Goal: Information Seeking & Learning: Learn about a topic

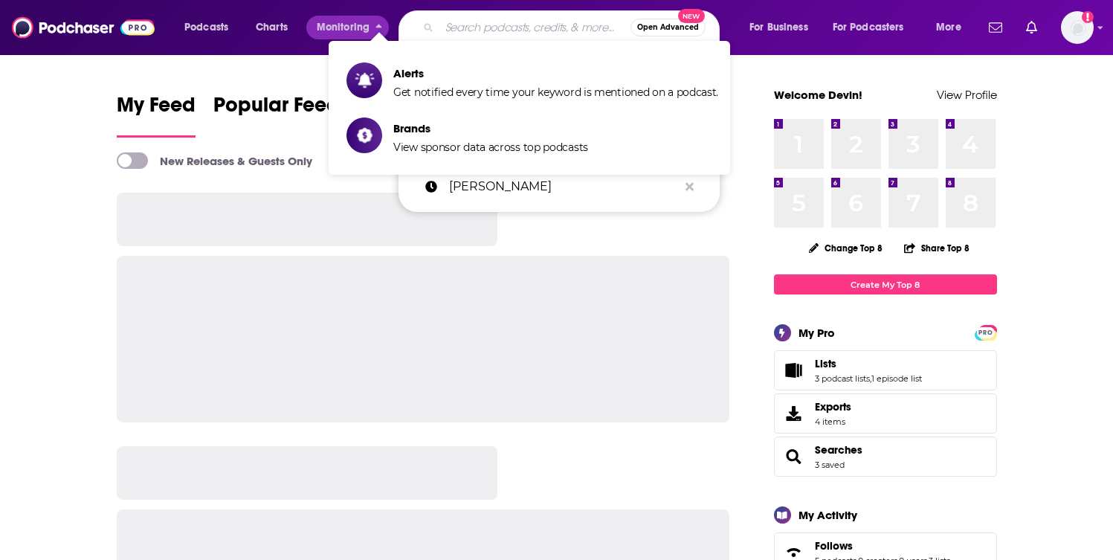
click at [468, 34] on input "Search podcasts, credits, & more..." at bounding box center [534, 28] width 191 height 24
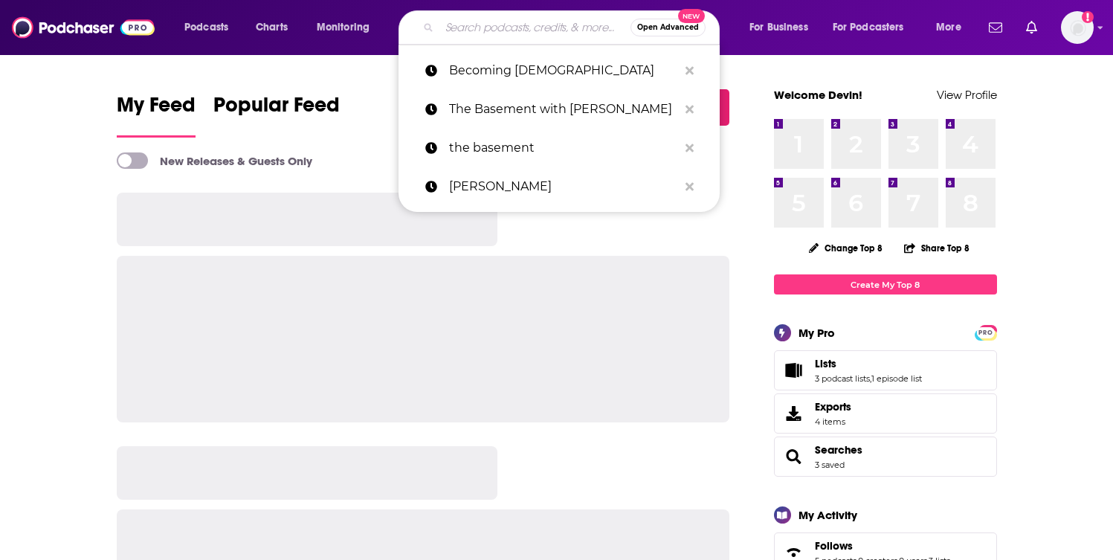
paste input "The God Girl Life"
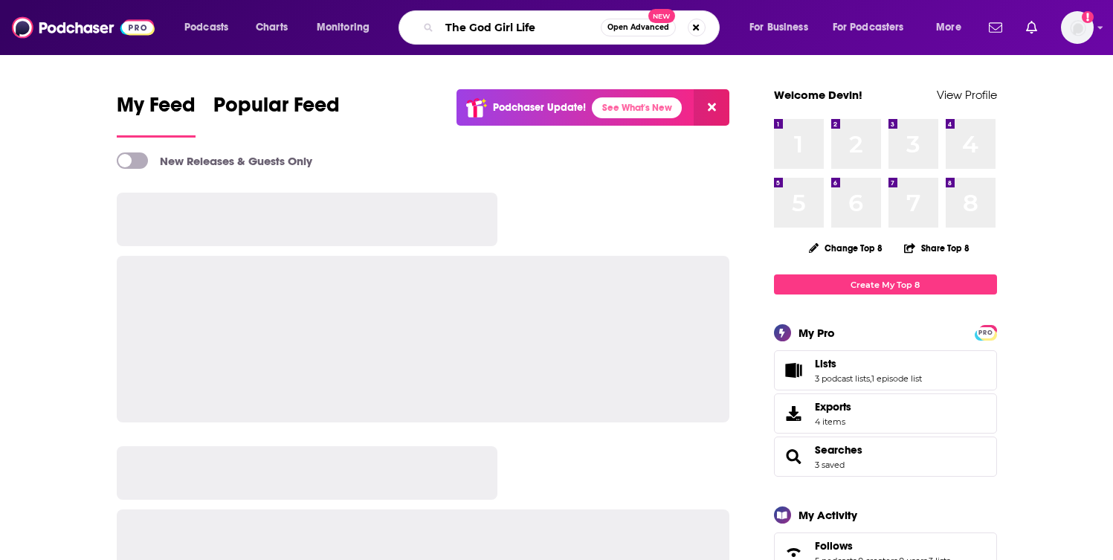
type input "The God Girl Life"
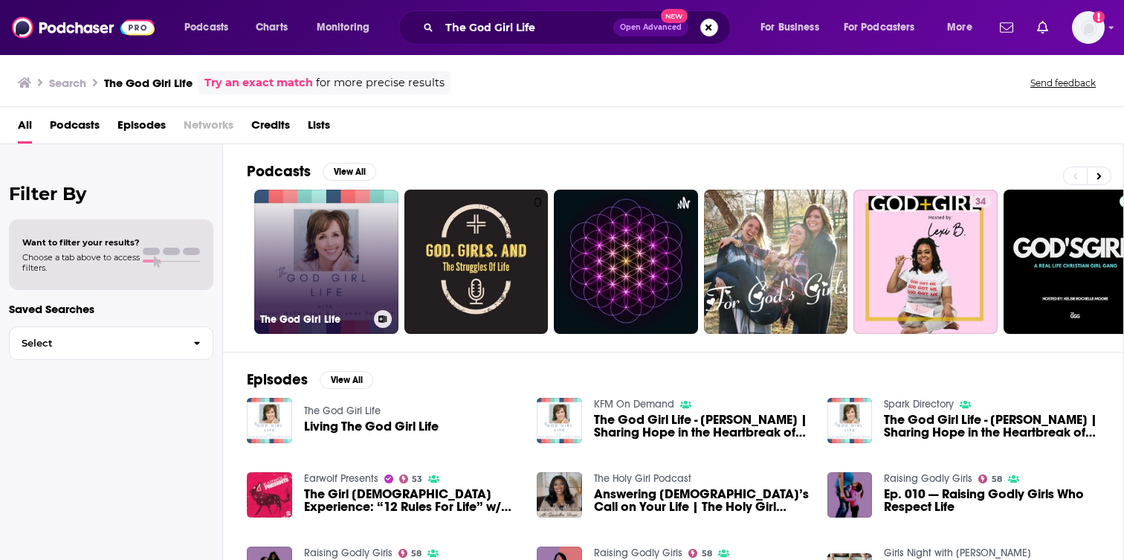
click at [352, 219] on link "The God Girl Life" at bounding box center [326, 262] width 144 height 144
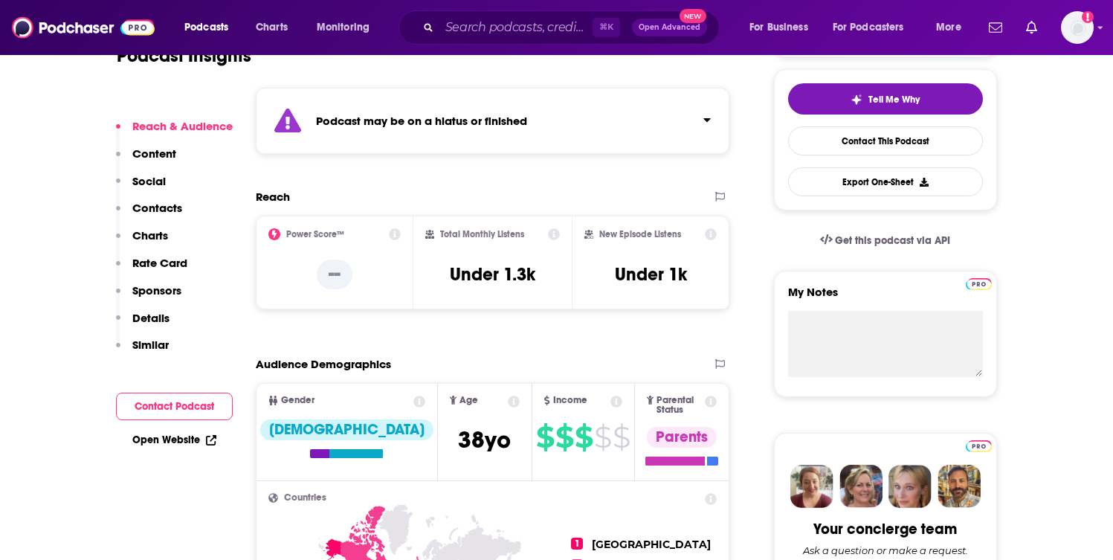
scroll to position [352, 0]
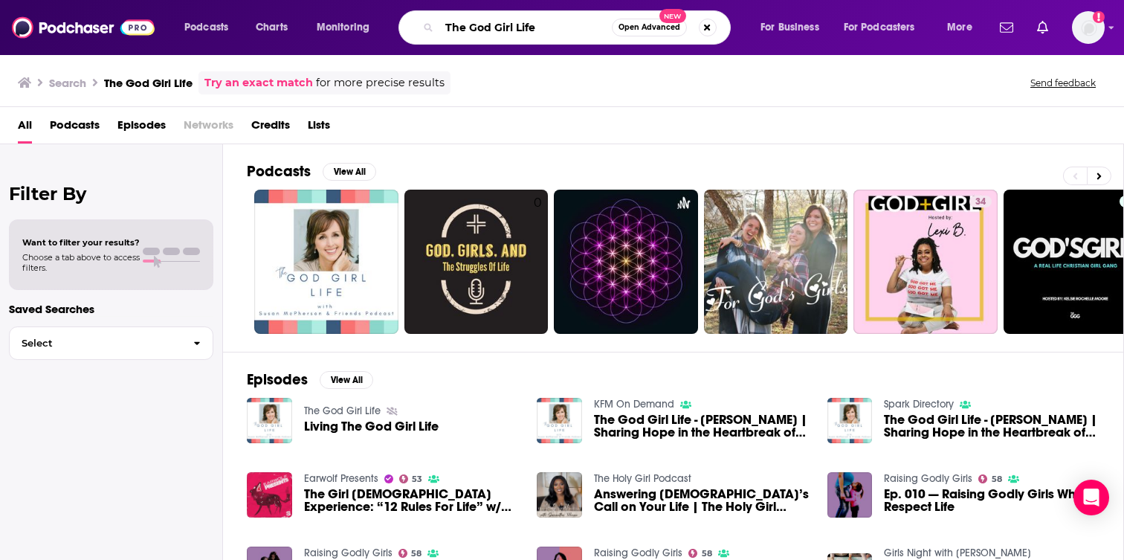
click at [511, 19] on input "The God Girl Life" at bounding box center [525, 28] width 173 height 24
paste input "New [DEMOGRAPHIC_DATA] Podcast"
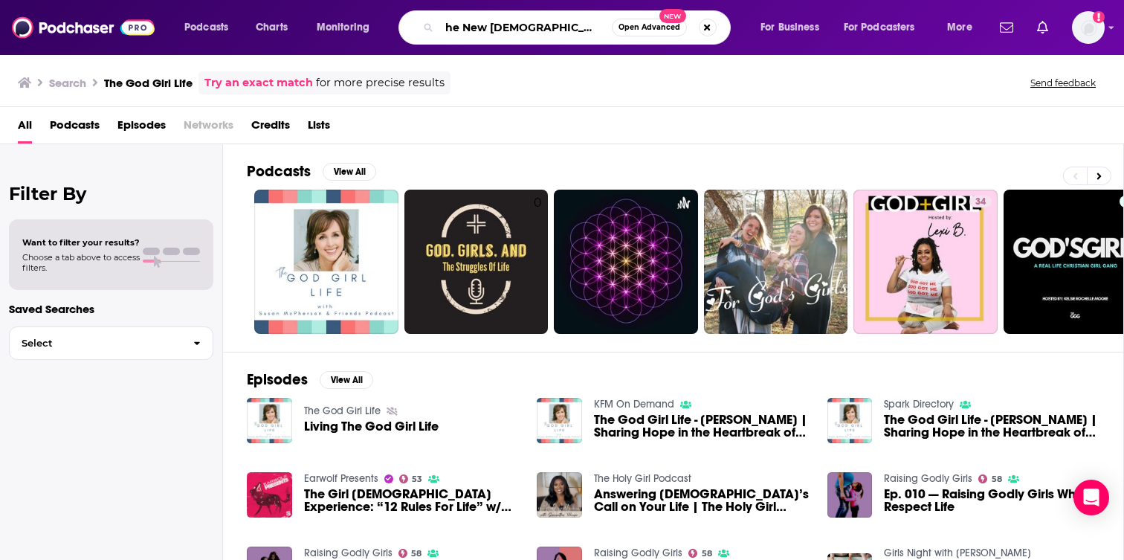
type input "The New [DEMOGRAPHIC_DATA] Podcast"
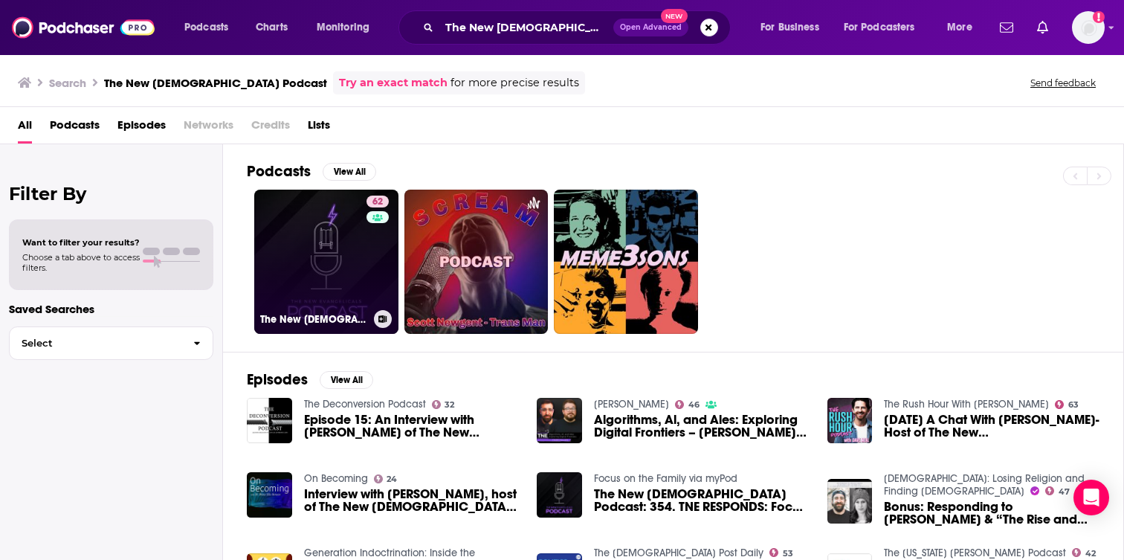
click at [358, 276] on link "62 The New [DEMOGRAPHIC_DATA] Podcast" at bounding box center [326, 262] width 144 height 144
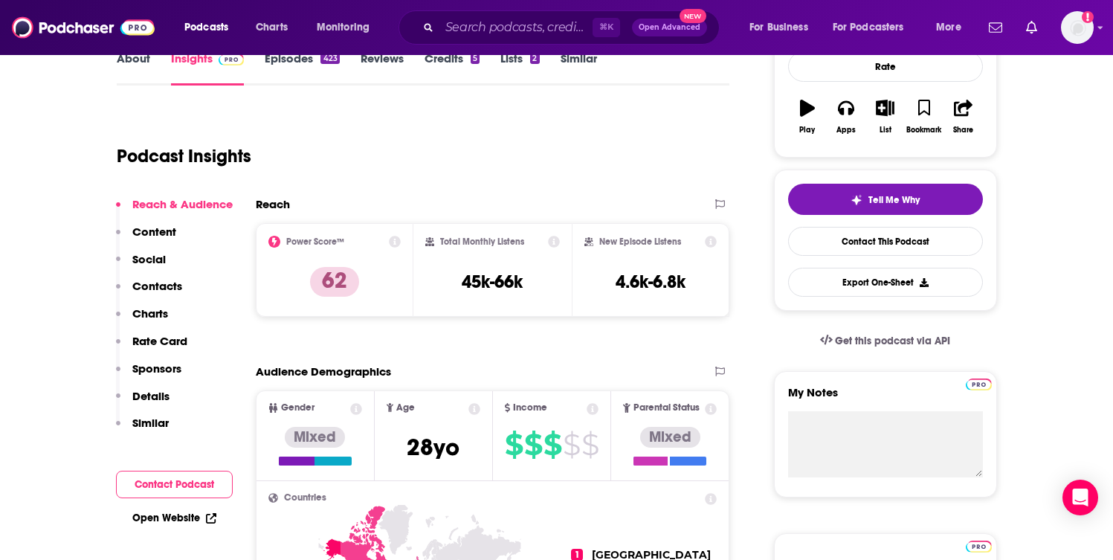
scroll to position [165, 0]
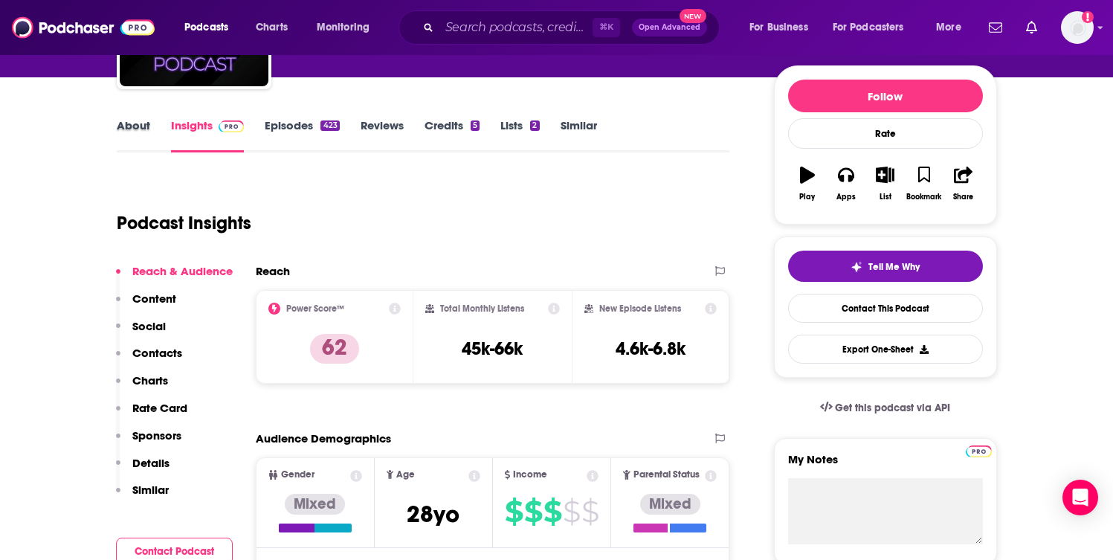
click at [152, 138] on div "About" at bounding box center [144, 135] width 54 height 34
click at [141, 132] on link "About" at bounding box center [133, 135] width 33 height 34
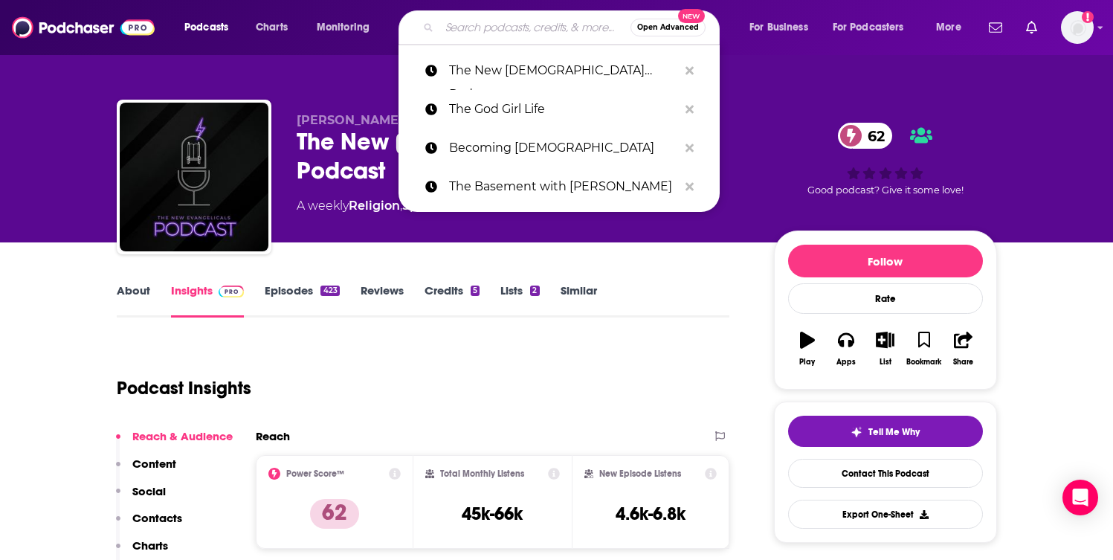
click at [465, 21] on input "Search podcasts, credits, & more..." at bounding box center [534, 28] width 191 height 24
paste input "The Liturgists Podcast"
type input "The Liturgists Podcast"
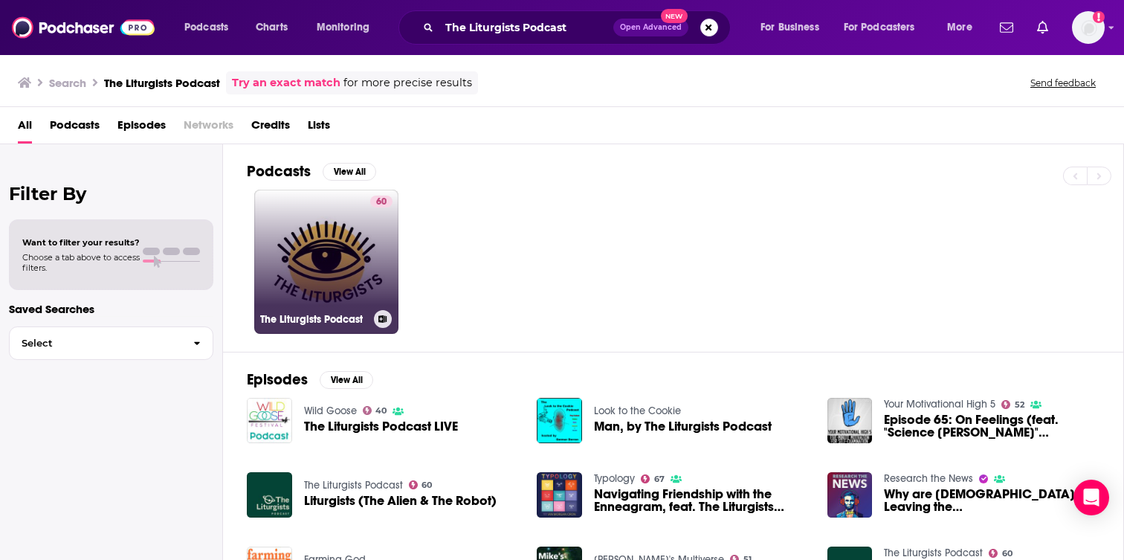
click at [373, 294] on div "60" at bounding box center [381, 253] width 22 height 115
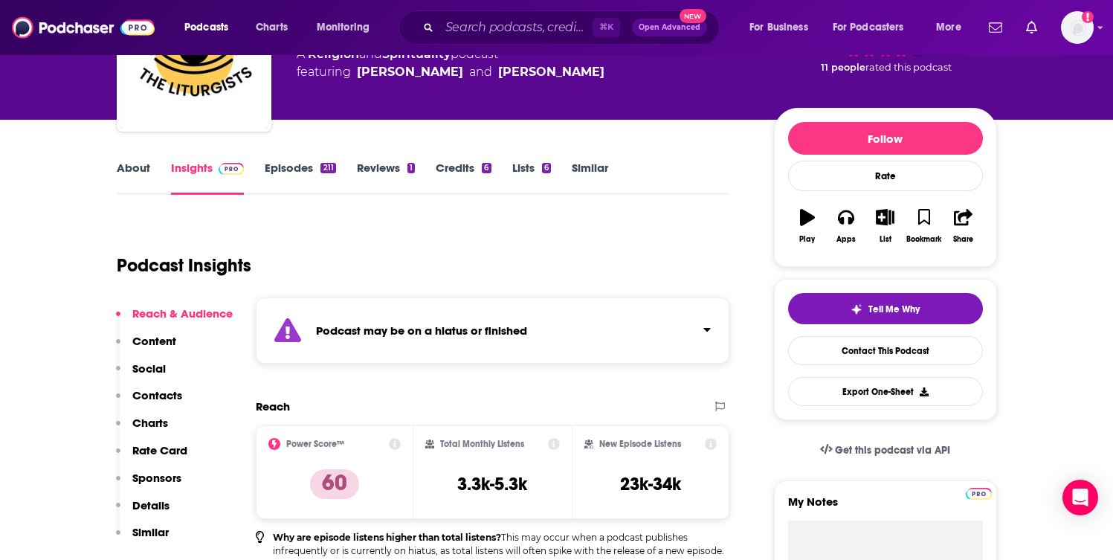
scroll to position [129, 0]
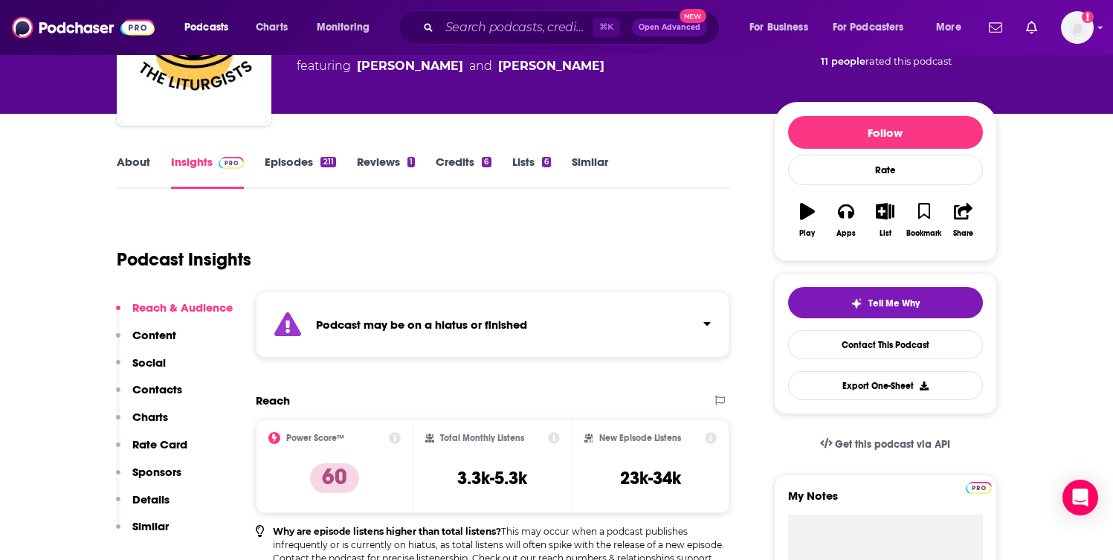
click at [385, 169] on link "Reviews 1" at bounding box center [386, 172] width 58 height 34
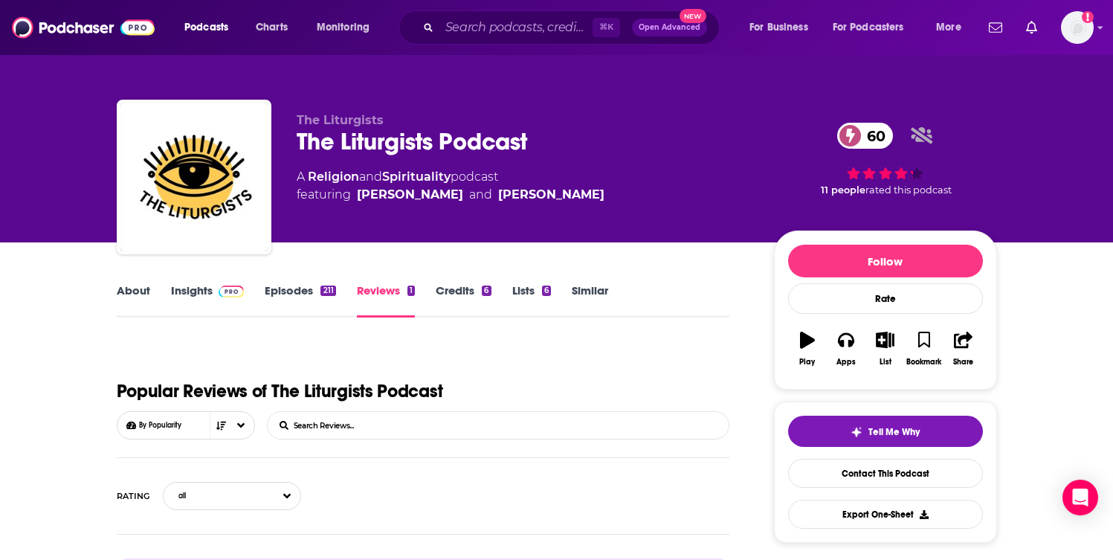
click at [299, 287] on link "Episodes 211" at bounding box center [300, 300] width 71 height 34
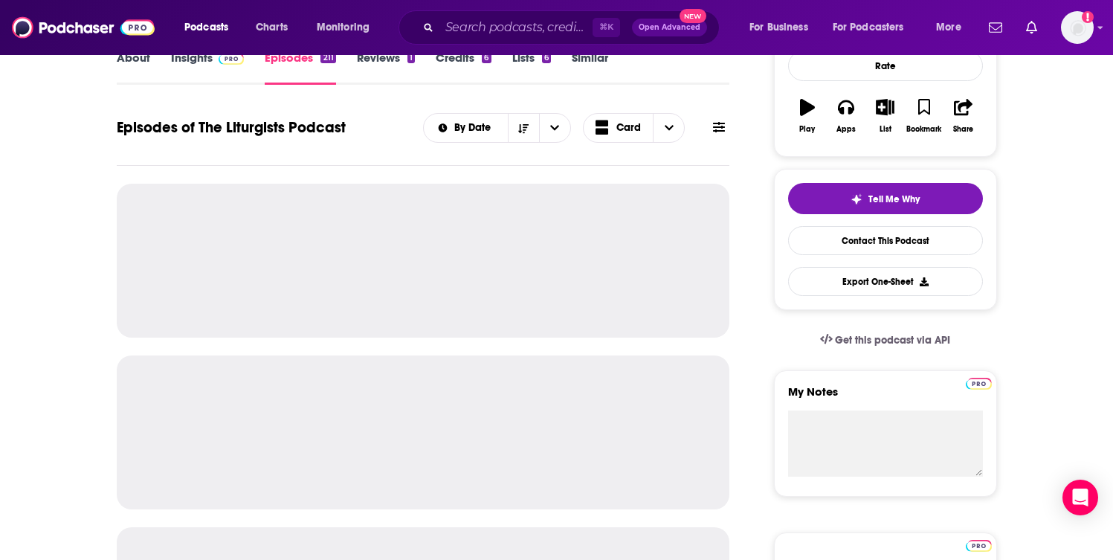
scroll to position [234, 0]
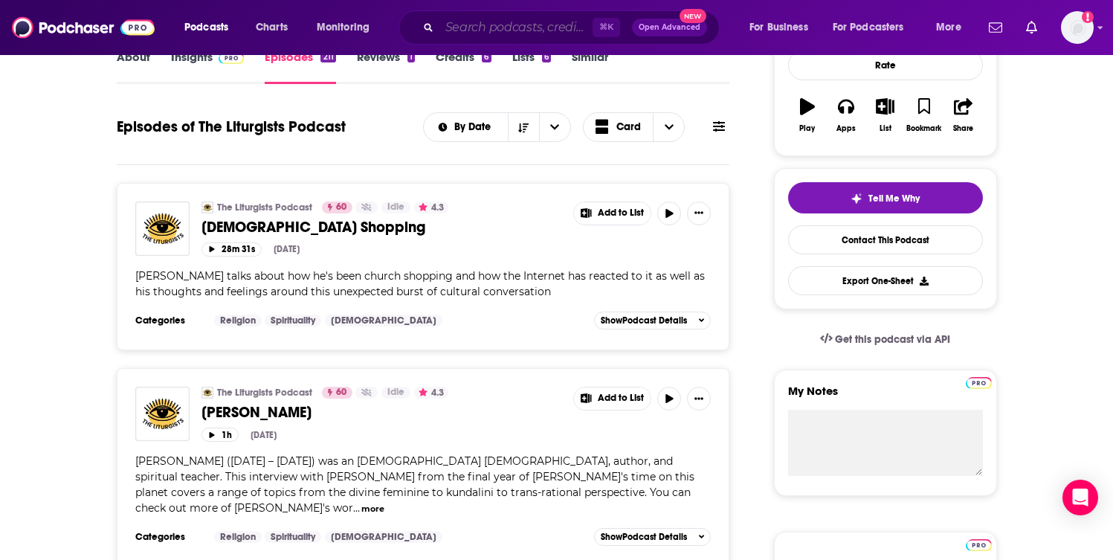
click at [477, 27] on input "Search podcasts, credits, & more..." at bounding box center [515, 28] width 153 height 24
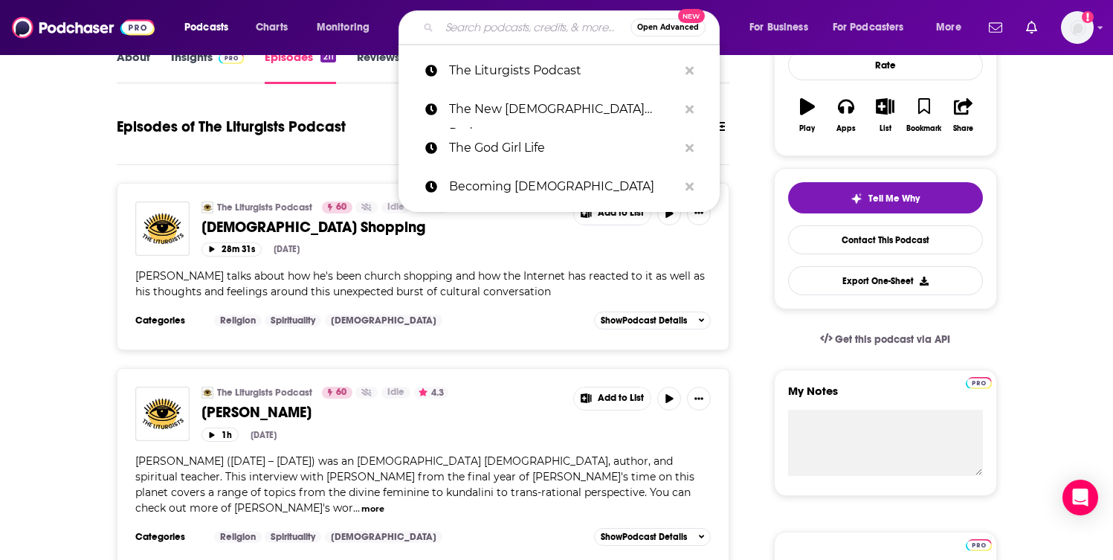
paste input "The Next Faithful Step Podcast"
type input "The Next Faithful Step Podcast"
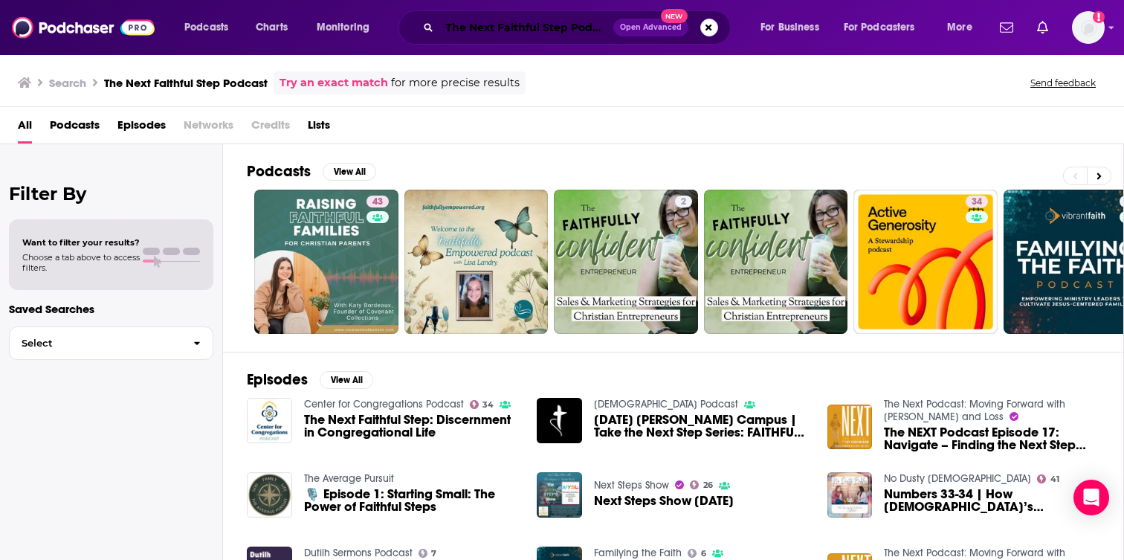
click at [462, 22] on input "The Next Faithful Step Podcast" at bounding box center [526, 28] width 174 height 24
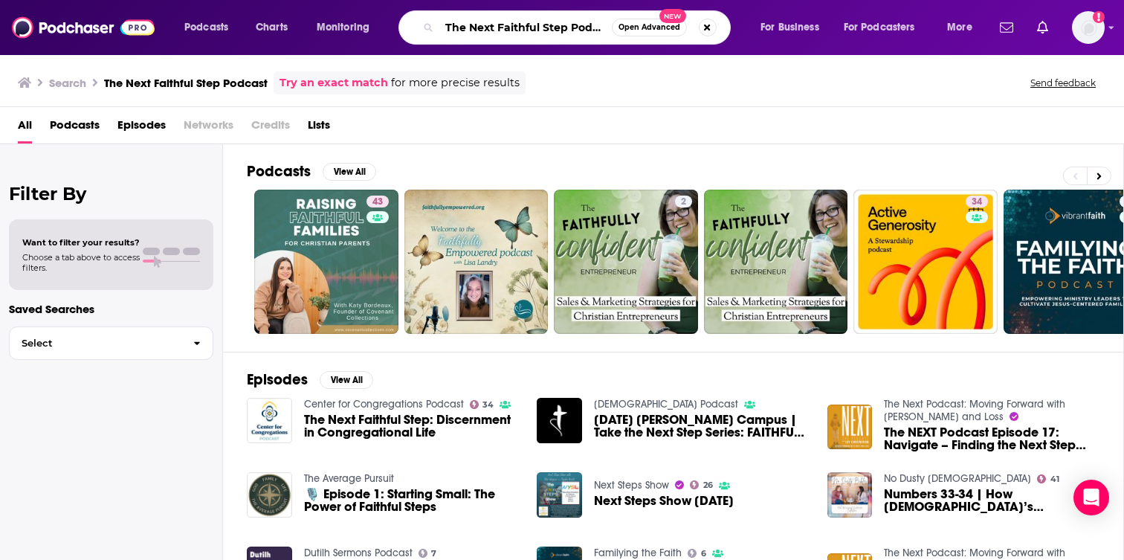
click at [462, 22] on input "The Next Faithful Step Podcast" at bounding box center [525, 28] width 173 height 24
paste input "Happy Hour with [PERSON_NAME]"
type input "The Happy Hour with [PERSON_NAME]"
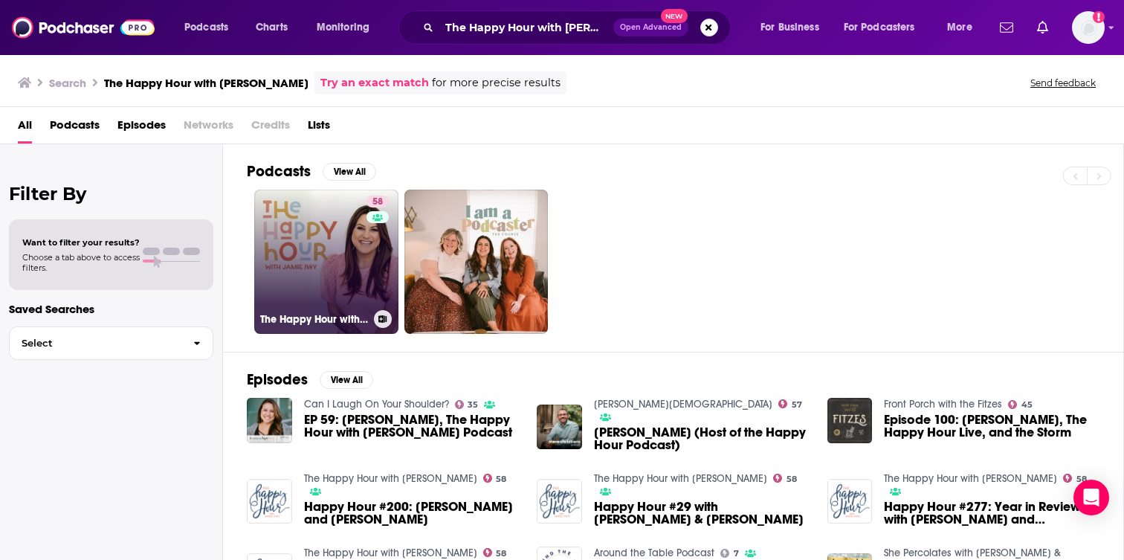
click at [309, 251] on link "58 The Happy Hour with [PERSON_NAME]" at bounding box center [326, 262] width 144 height 144
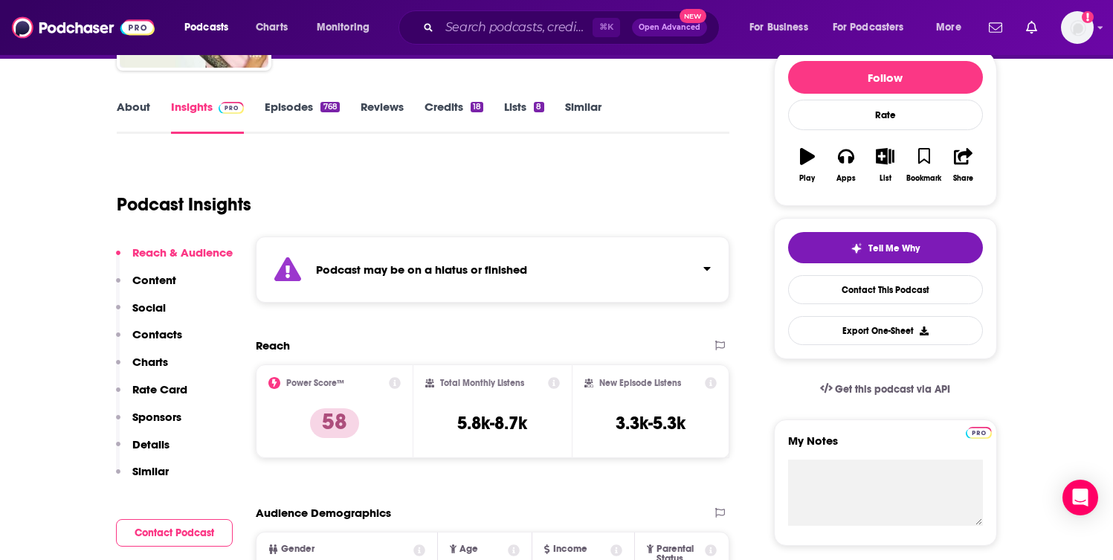
scroll to position [195, 0]
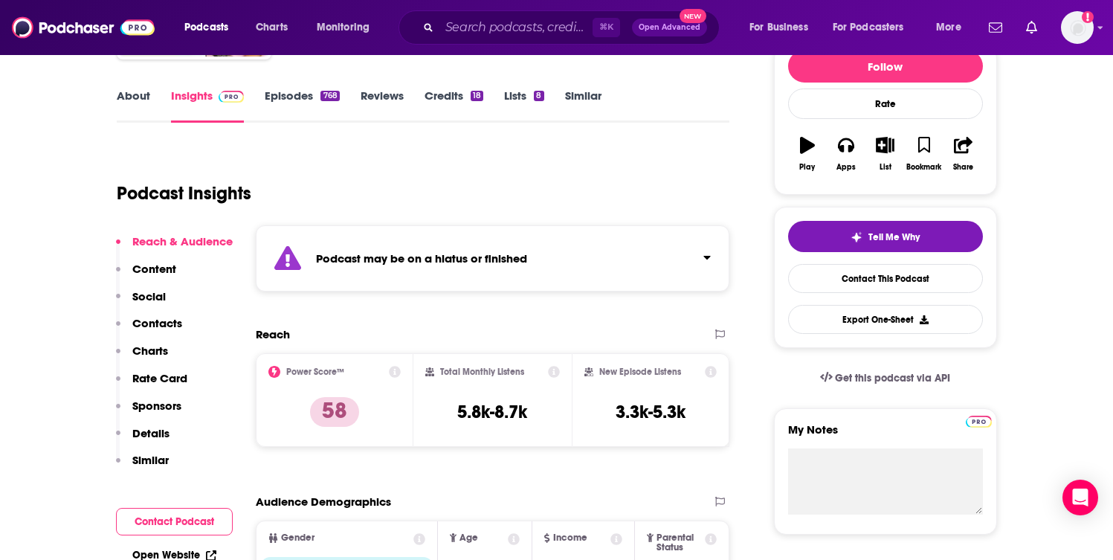
click at [390, 109] on link "Reviews" at bounding box center [382, 105] width 43 height 34
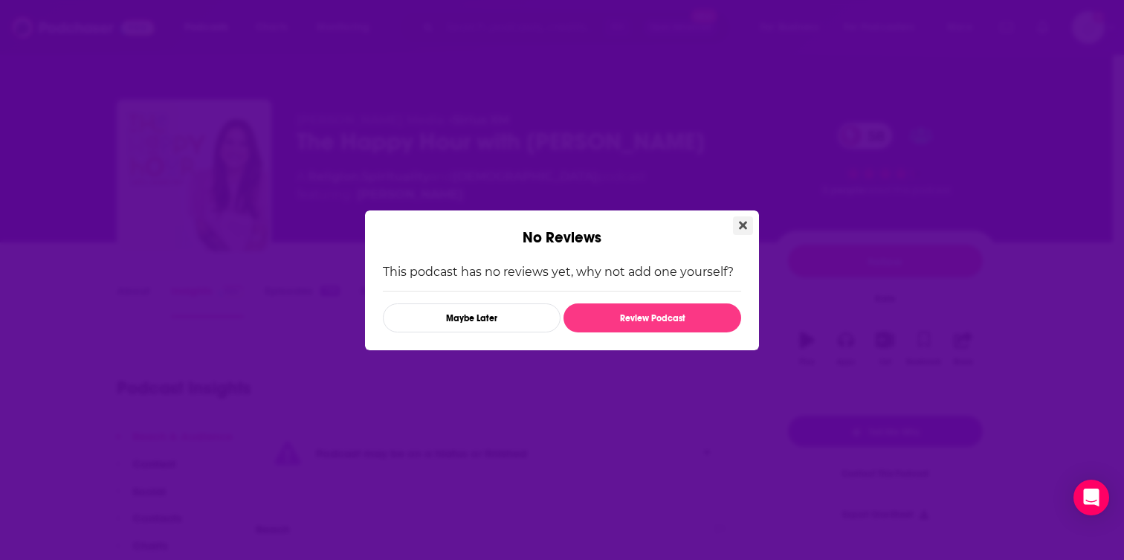
click at [743, 233] on button "Close" at bounding box center [743, 225] width 20 height 19
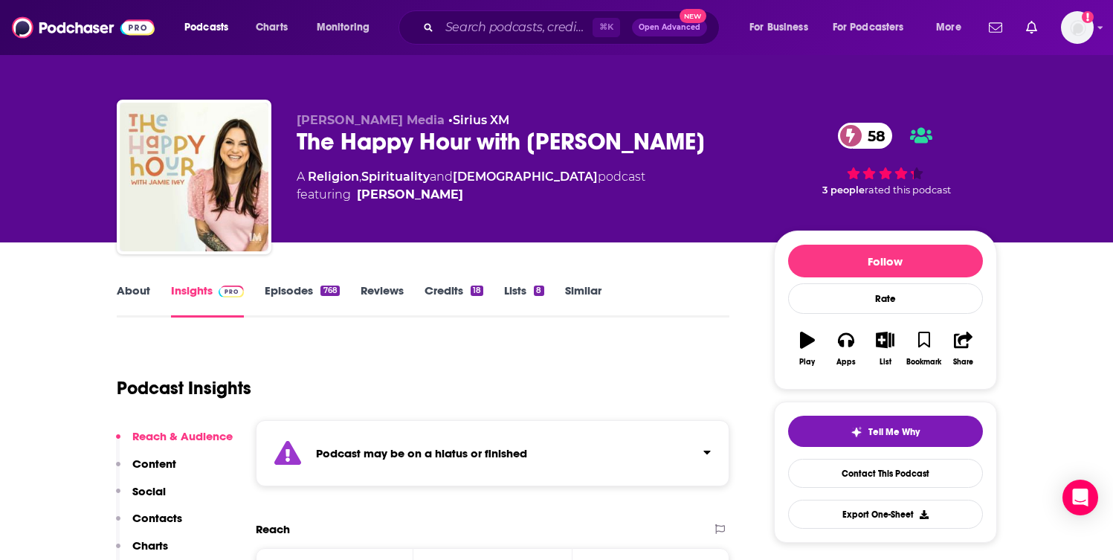
click at [315, 294] on link "Episodes 768" at bounding box center [302, 300] width 74 height 34
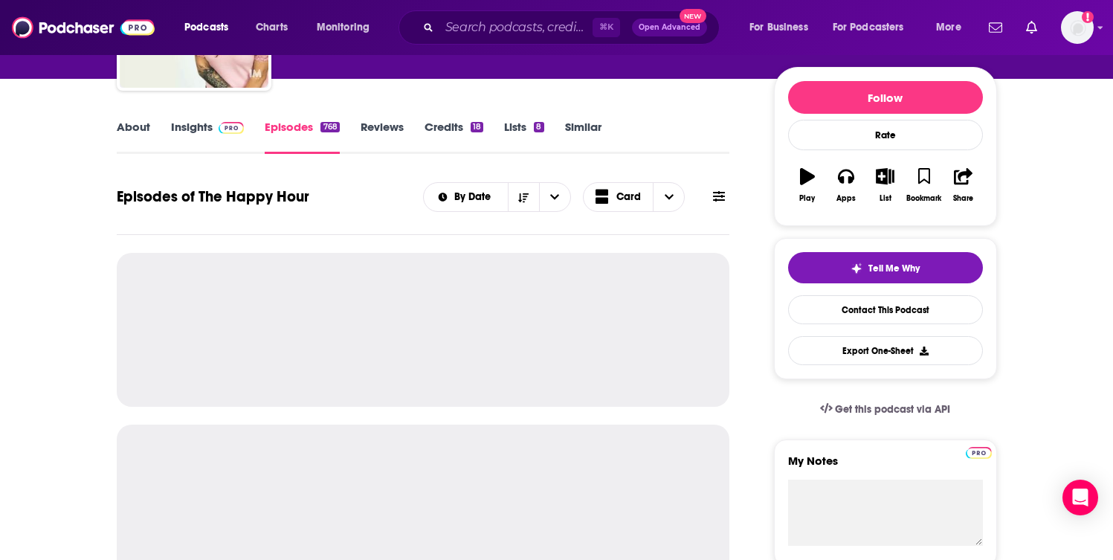
scroll to position [201, 0]
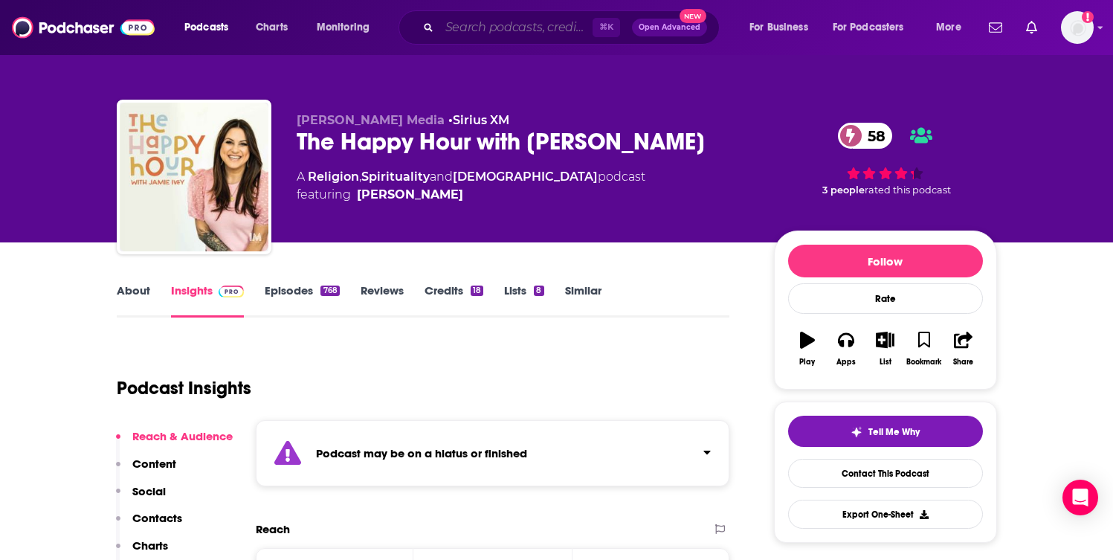
click at [486, 30] on input "Search podcasts, credits, & more..." at bounding box center [515, 28] width 153 height 24
paste input "A Holy Mess with [PERSON_NAME]"
type input "A Holy Mess with [PERSON_NAME]"
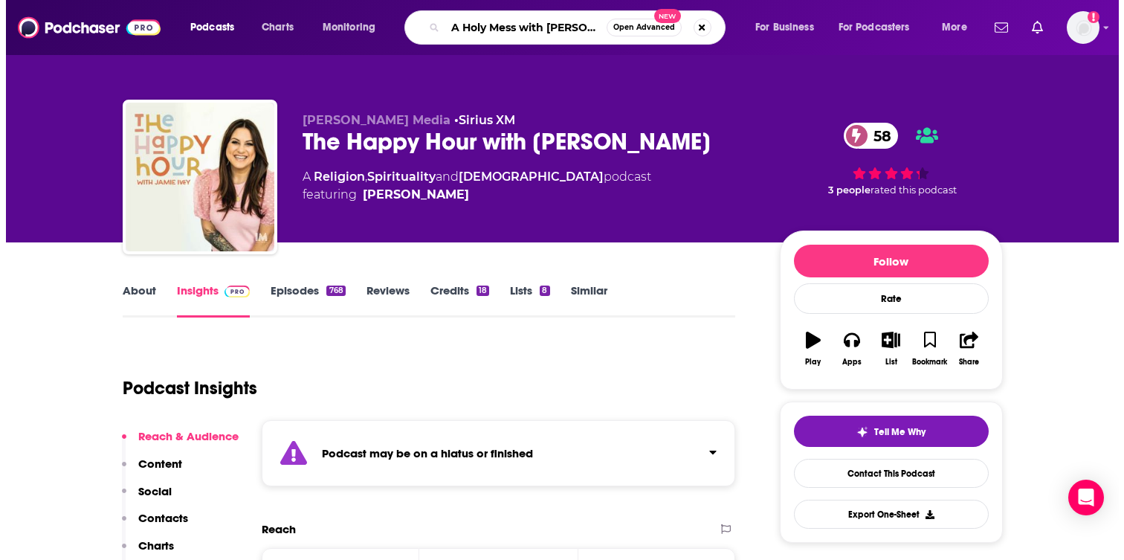
scroll to position [0, 20]
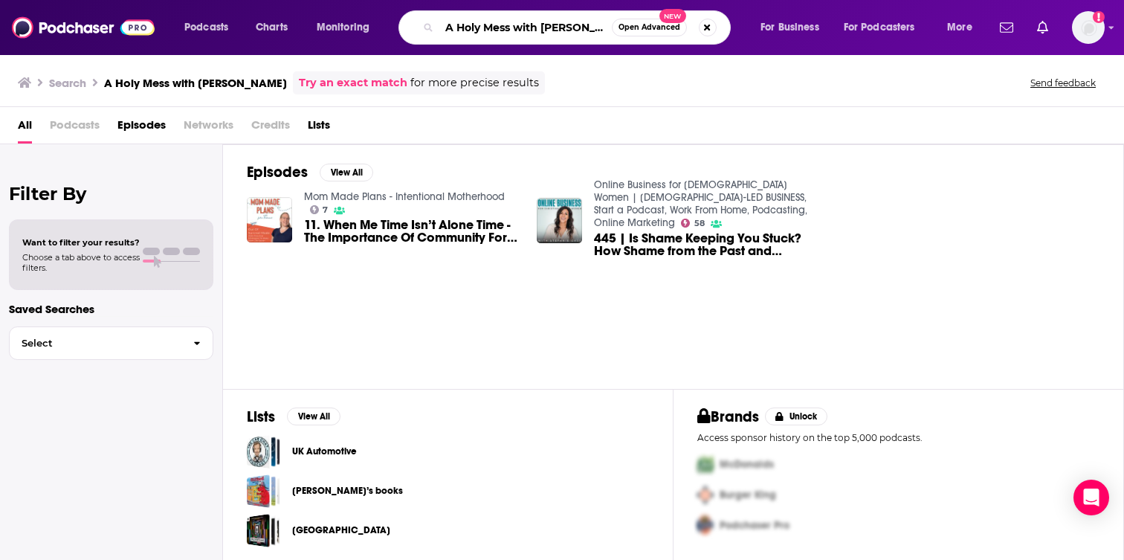
click at [513, 34] on input "A Holy Mess with [PERSON_NAME]" at bounding box center [525, 28] width 173 height 24
drag, startPoint x: 520, startPoint y: 28, endPoint x: 646, endPoint y: 26, distance: 126.4
click at [646, 26] on div "A Holy Mess with [PERSON_NAME] Open Advanced New" at bounding box center [565, 27] width 332 height 34
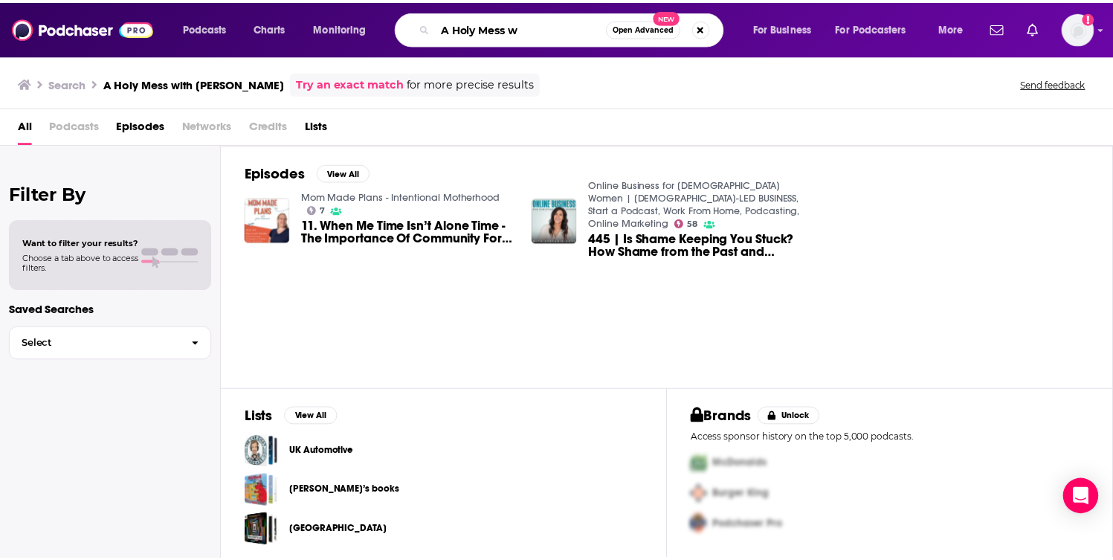
scroll to position [0, 0]
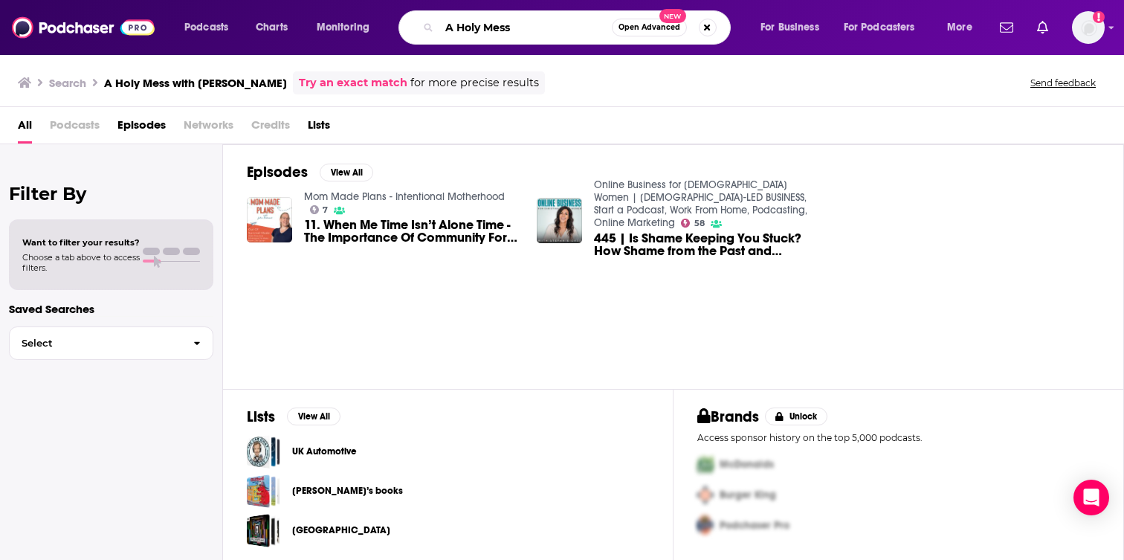
type input "A Holy Mess"
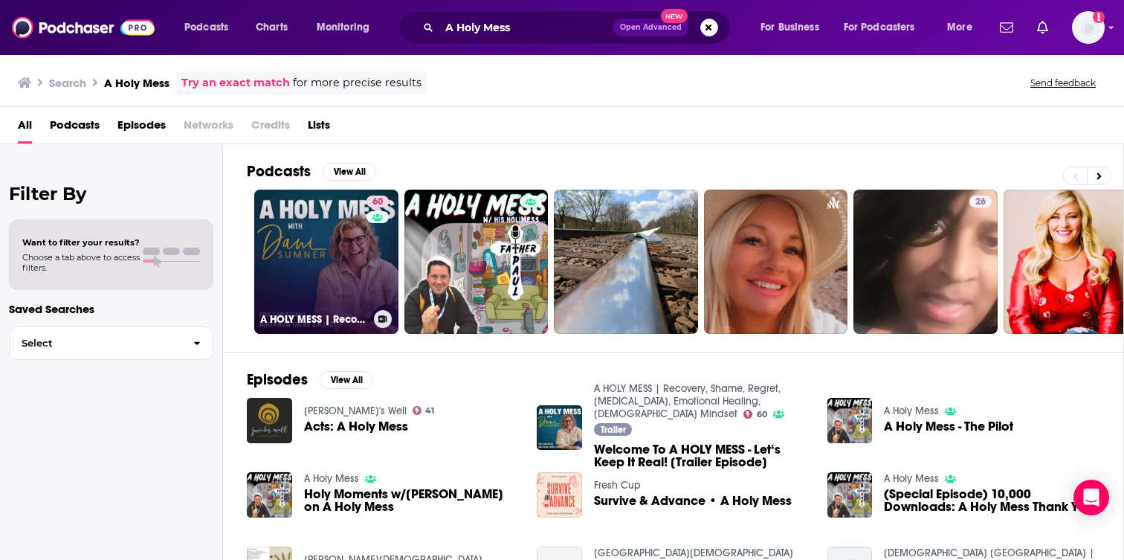
click at [348, 251] on link "60 A HOLY MESS | Recovery, Shame, Regret, [MEDICAL_DATA], Emotional Healing, [D…" at bounding box center [326, 262] width 144 height 144
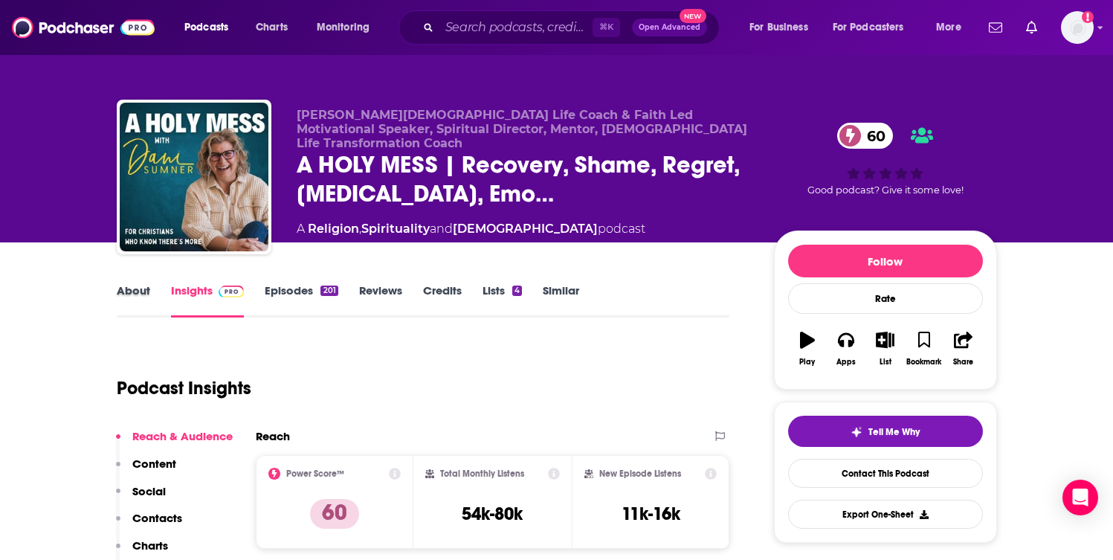
click at [150, 292] on div "About" at bounding box center [144, 300] width 54 height 34
click at [132, 289] on link "About" at bounding box center [133, 300] width 33 height 34
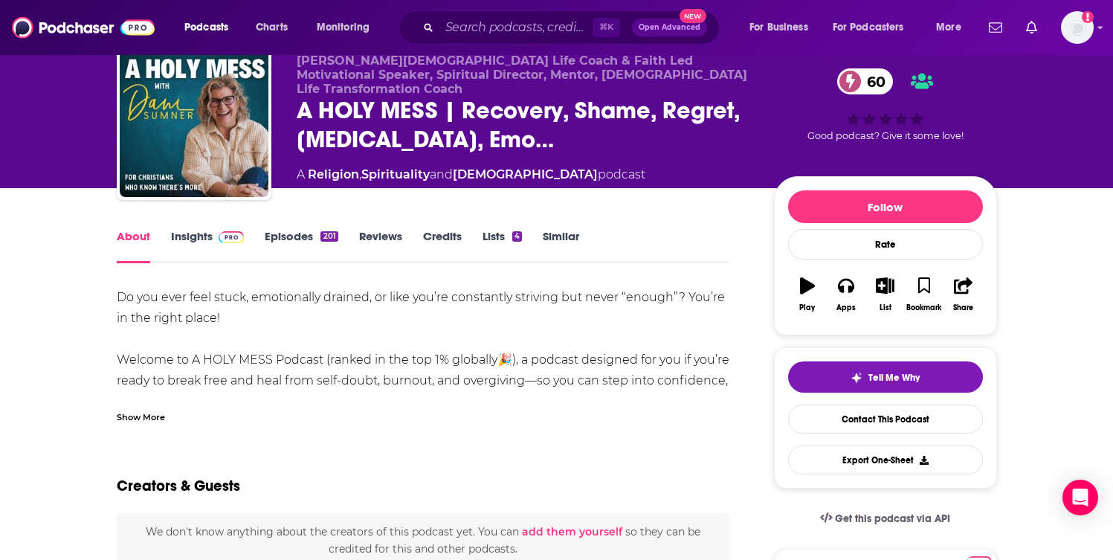
scroll to position [58, 0]
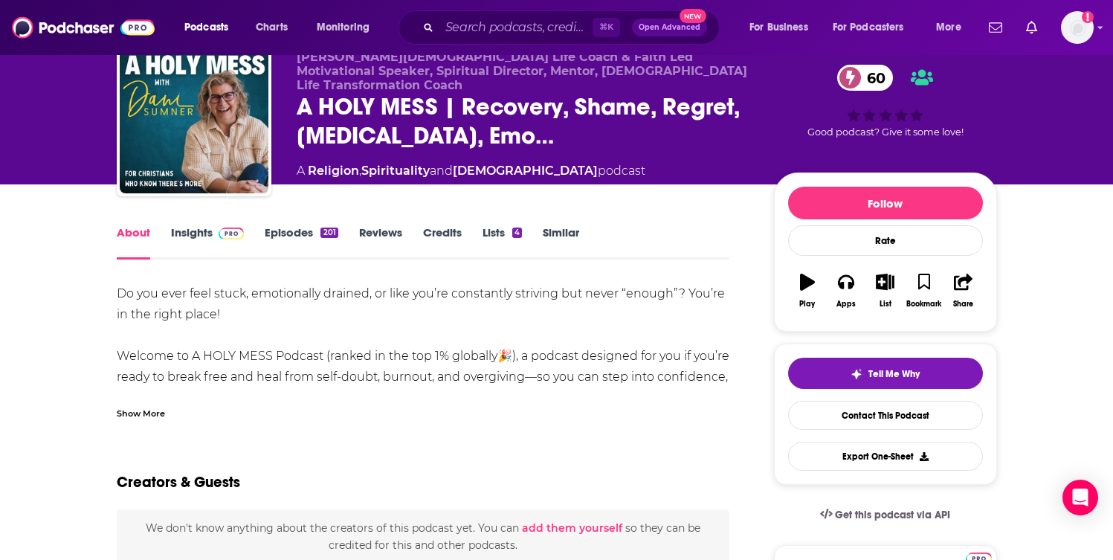
click at [151, 413] on div "Show More" at bounding box center [141, 412] width 48 height 14
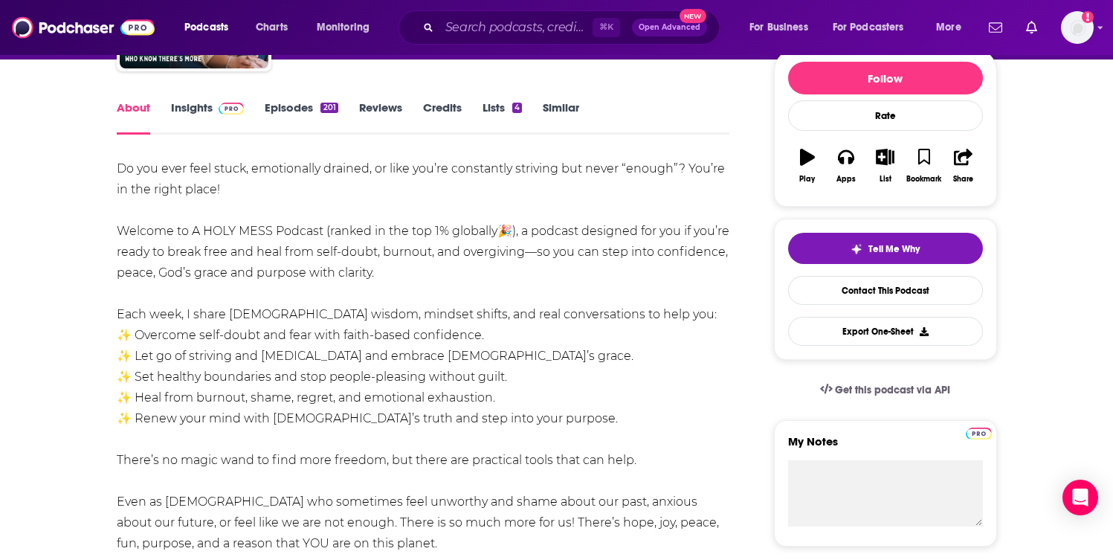
scroll to position [138, 0]
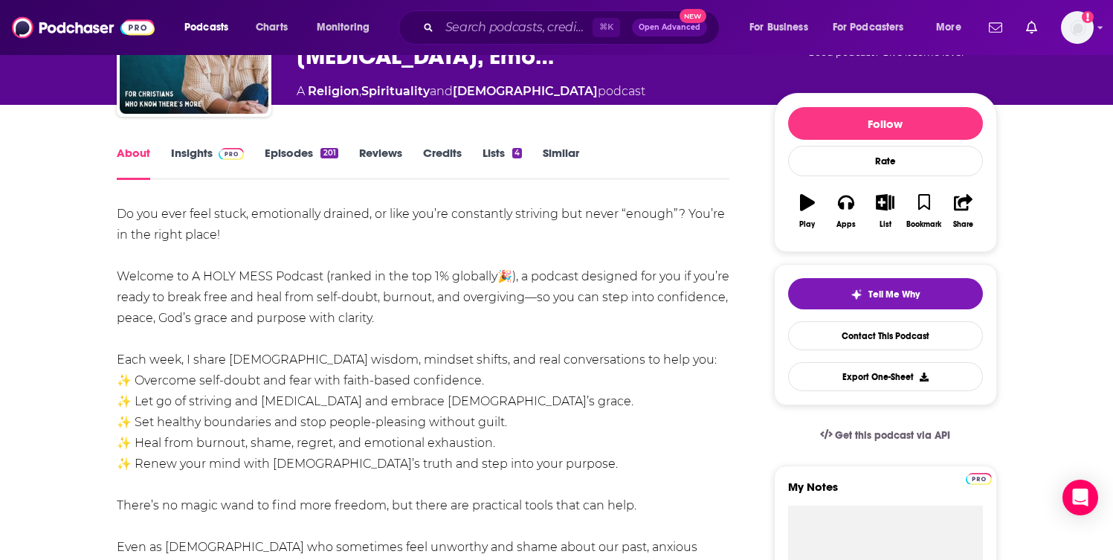
click at [288, 154] on link "Episodes 201" at bounding box center [301, 163] width 73 height 34
